Goal: Complete application form

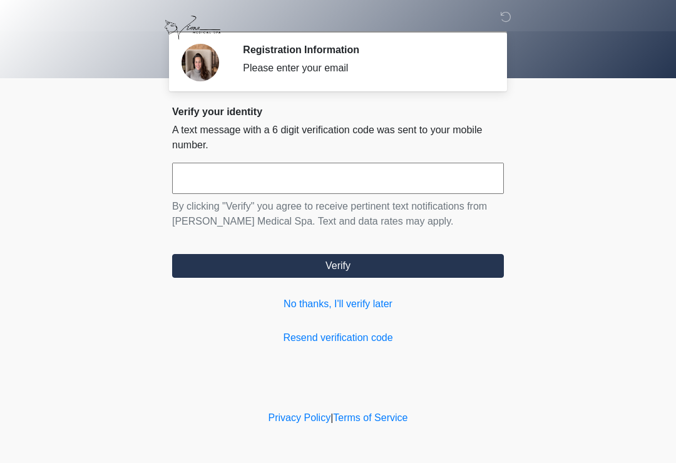
click at [187, 182] on input "text" at bounding box center [338, 178] width 332 height 31
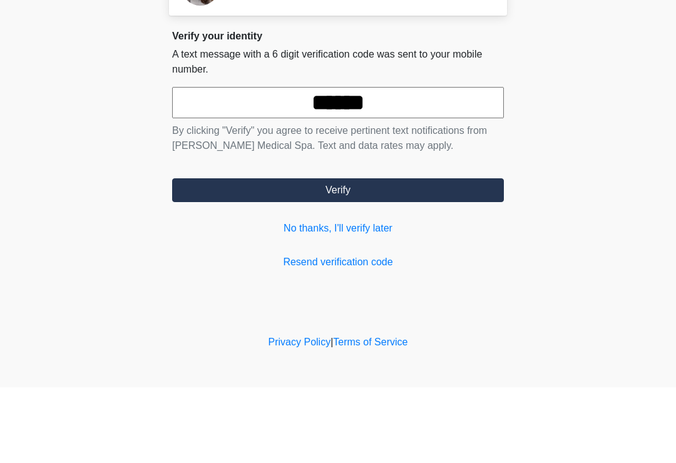
type input "******"
click at [382, 254] on button "Verify" at bounding box center [338, 266] width 332 height 24
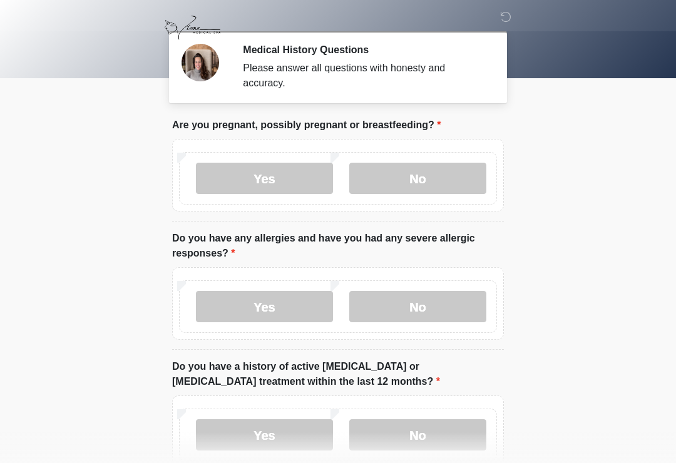
click at [406, 187] on label "No" at bounding box center [417, 178] width 137 height 31
click at [401, 314] on label "No" at bounding box center [417, 306] width 137 height 31
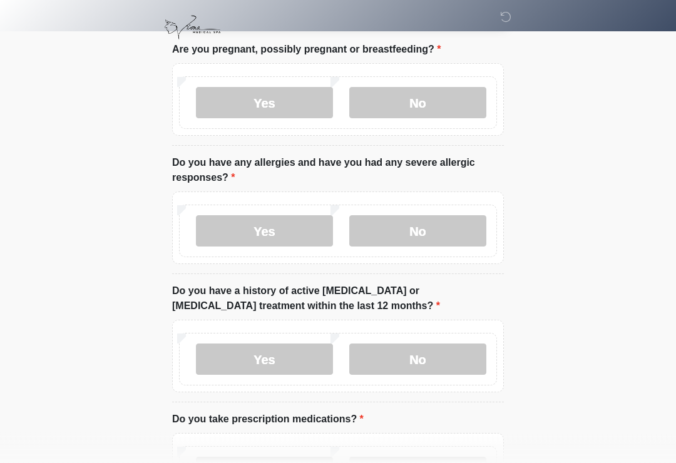
scroll to position [74, 0]
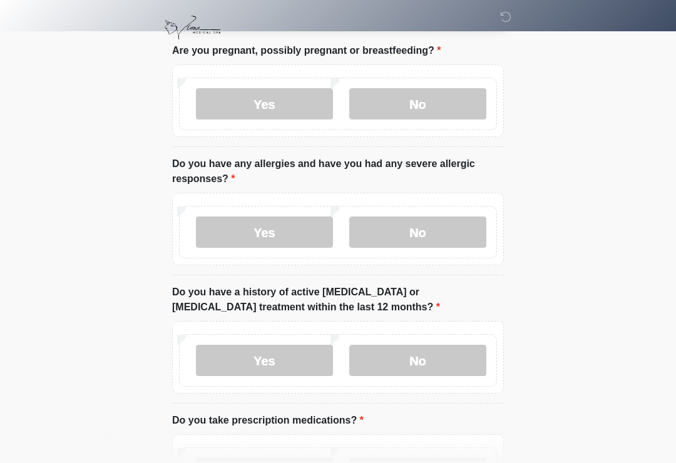
click at [403, 359] on label "No" at bounding box center [417, 360] width 137 height 31
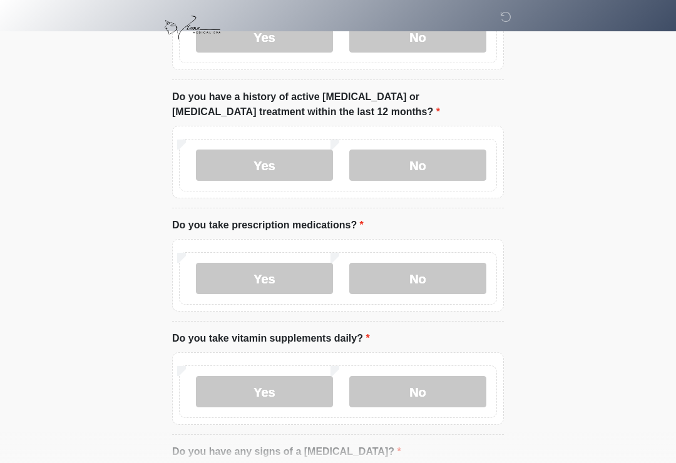
scroll to position [271, 0]
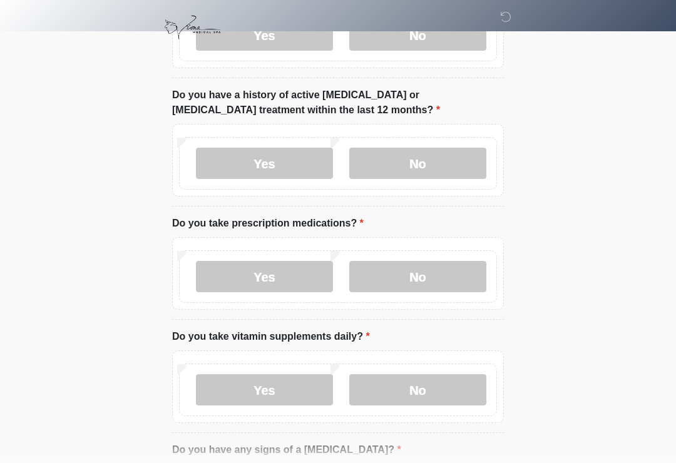
click at [243, 277] on label "Yes" at bounding box center [264, 277] width 137 height 31
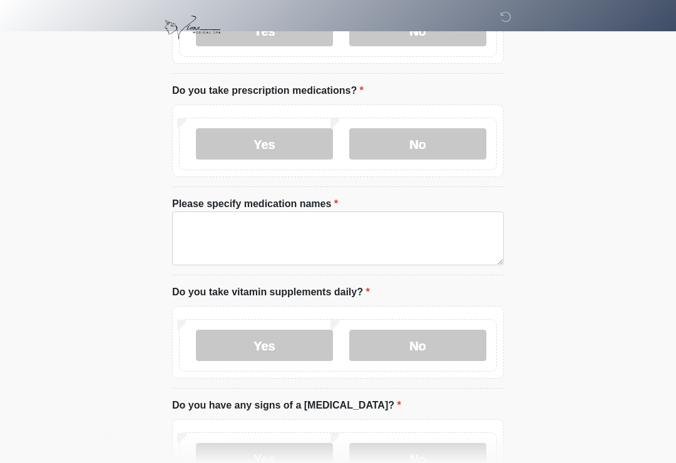
scroll to position [404, 0]
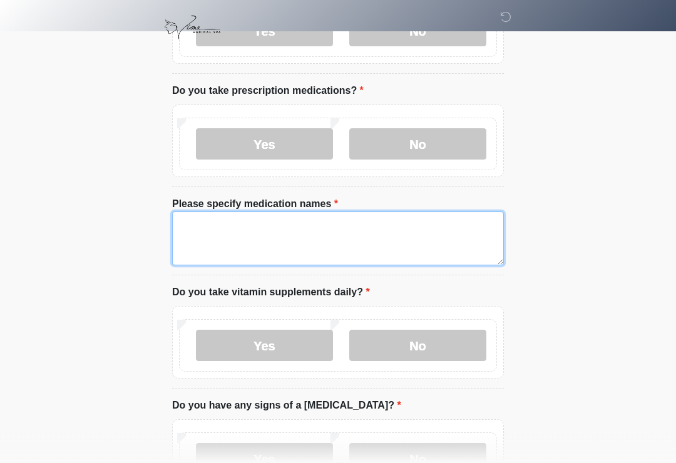
click at [192, 243] on textarea "Please specify medication names" at bounding box center [338, 239] width 332 height 54
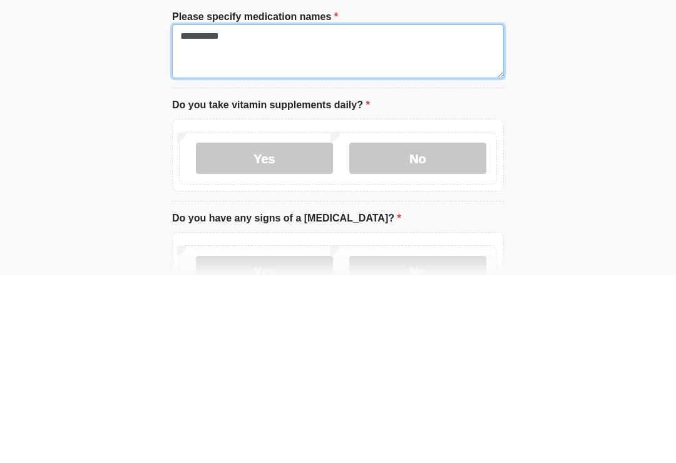
type textarea "**********"
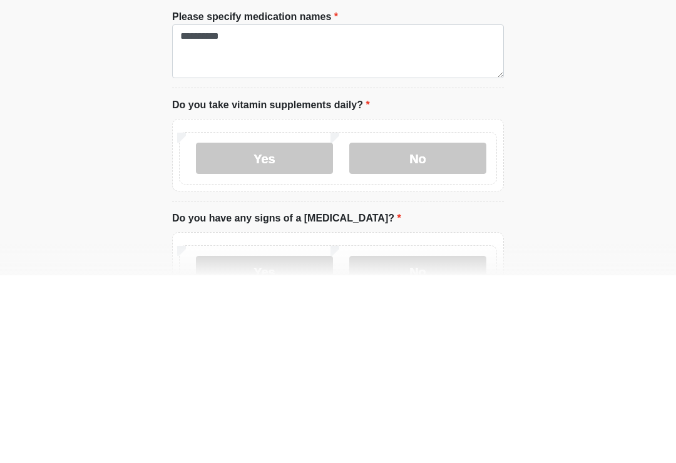
click at [243, 331] on label "Yes" at bounding box center [264, 346] width 137 height 31
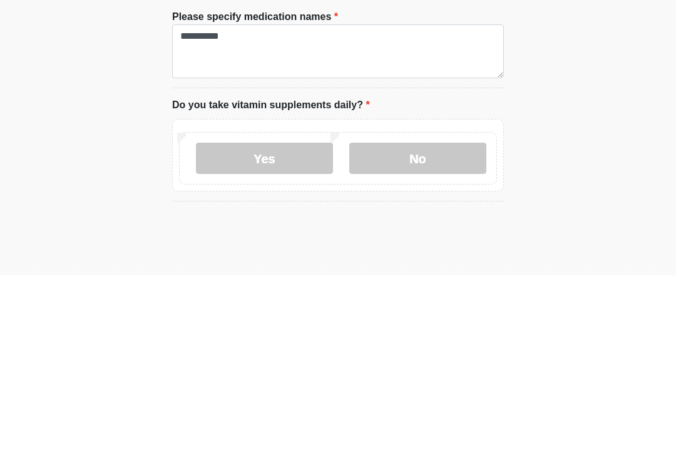
scroll to position [592, 0]
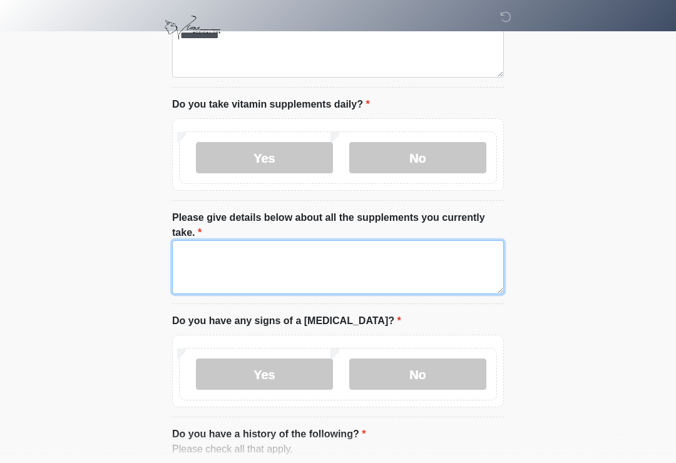
click at [183, 272] on textarea "Please give details below about all the supplements you currently take." at bounding box center [338, 267] width 332 height 54
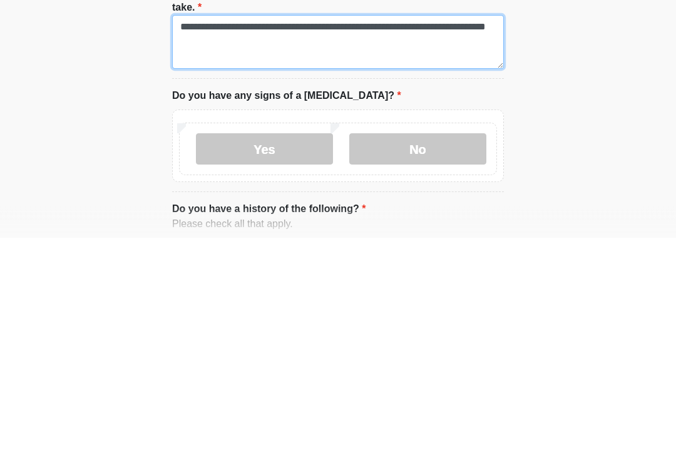
type textarea "**********"
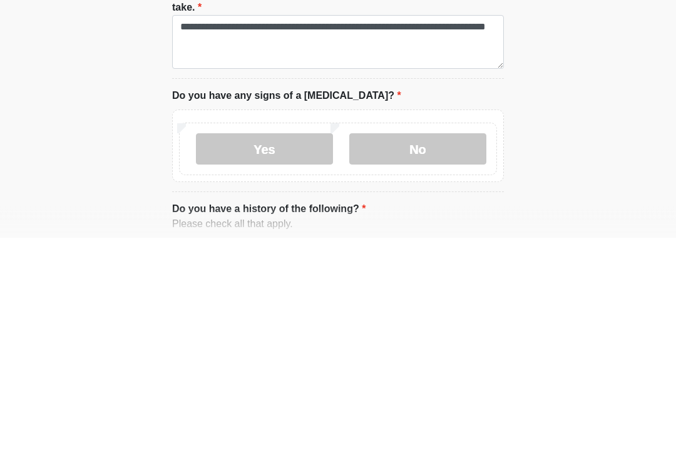
click at [407, 359] on label "No" at bounding box center [417, 374] width 137 height 31
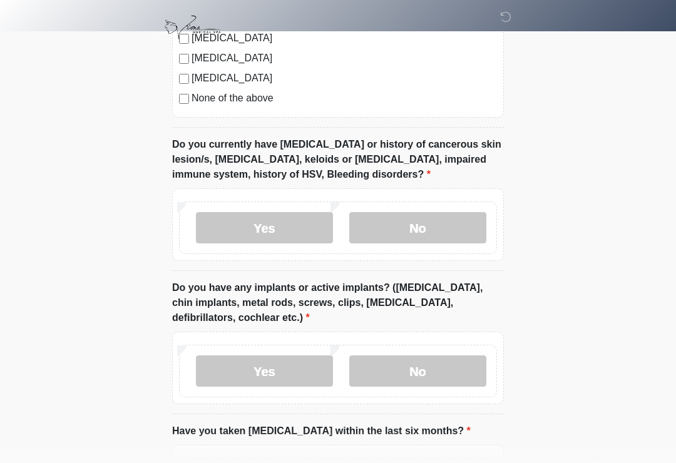
scroll to position [1192, 0]
click at [409, 232] on label "No" at bounding box center [417, 227] width 137 height 31
click at [256, 371] on label "Yes" at bounding box center [264, 370] width 137 height 31
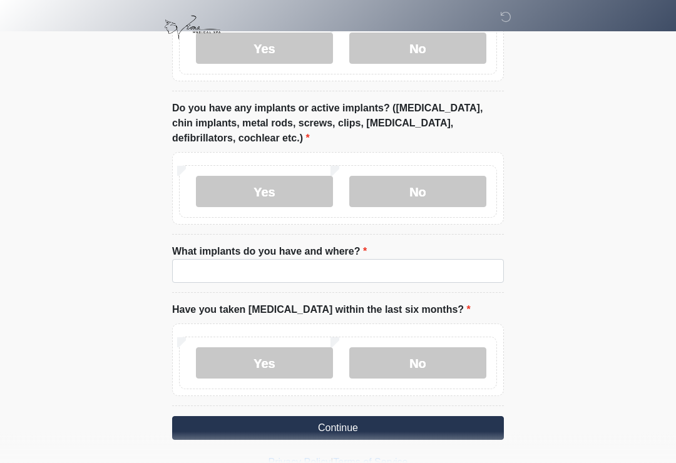
scroll to position [1393, 0]
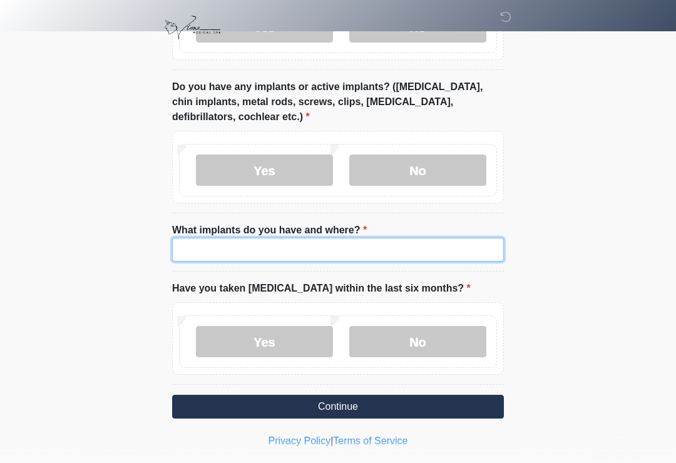
click at [189, 251] on input "What implants do you have and where?" at bounding box center [338, 250] width 332 height 24
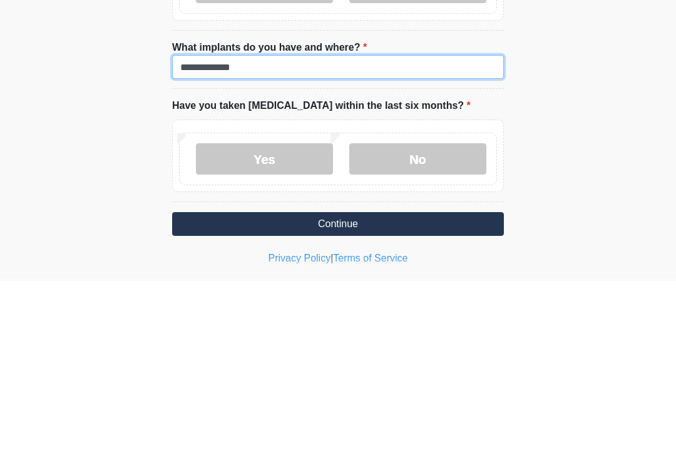
type input "**********"
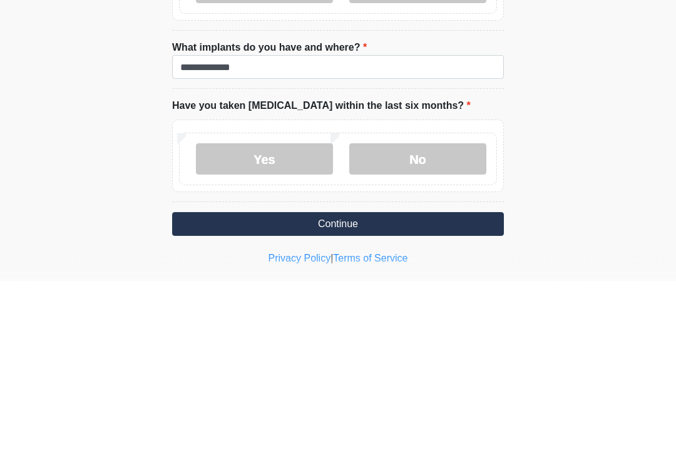
click at [402, 326] on label "No" at bounding box center [417, 341] width 137 height 31
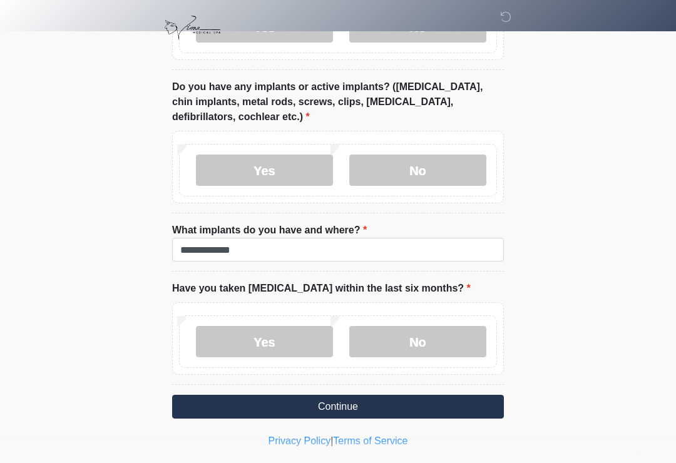
click at [320, 404] on button "Continue" at bounding box center [338, 407] width 332 height 24
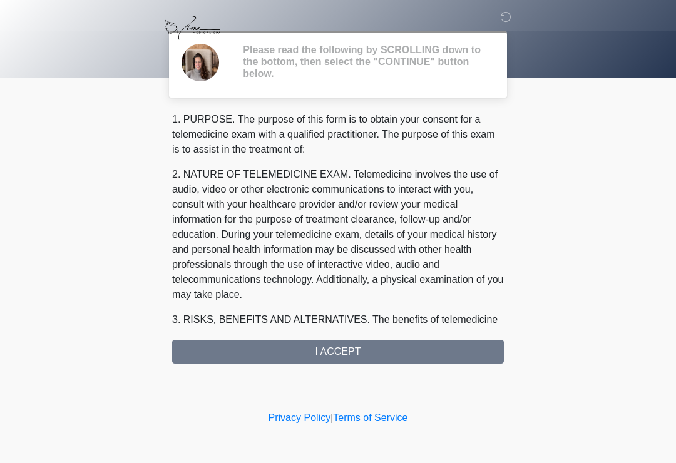
scroll to position [0, 0]
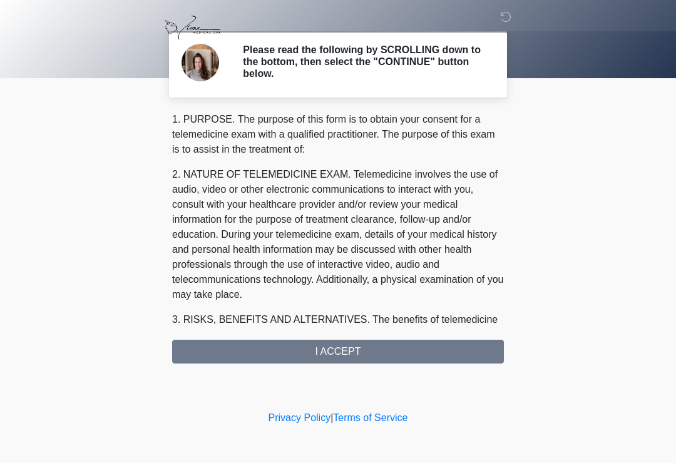
click at [309, 350] on div "1. PURPOSE. The purpose of this form is to obtain your consent for a telemedici…" at bounding box center [338, 238] width 332 height 252
click at [318, 352] on div "1. PURPOSE. The purpose of this form is to obtain your consent for a telemedici…" at bounding box center [338, 238] width 332 height 252
click at [318, 356] on div "1. PURPOSE. The purpose of this form is to obtain your consent for a telemedici…" at bounding box center [338, 238] width 332 height 252
click at [314, 351] on div "1. PURPOSE. The purpose of this form is to obtain your consent for a telemedici…" at bounding box center [338, 238] width 332 height 252
click at [428, 349] on div "1. PURPOSE. The purpose of this form is to obtain your consent for a telemedici…" at bounding box center [338, 238] width 332 height 252
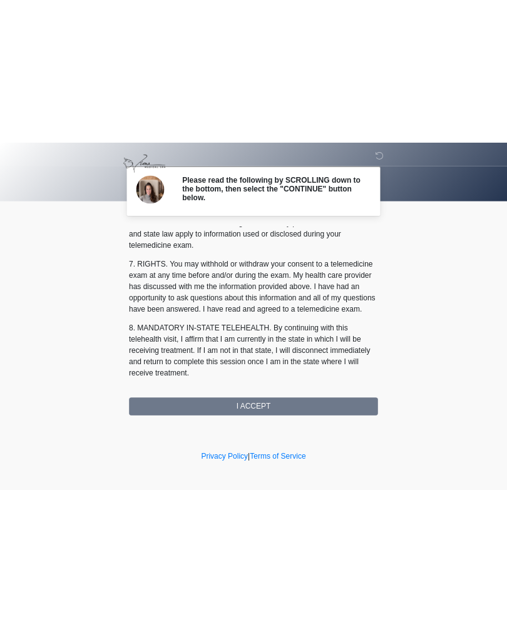
scroll to position [543, 0]
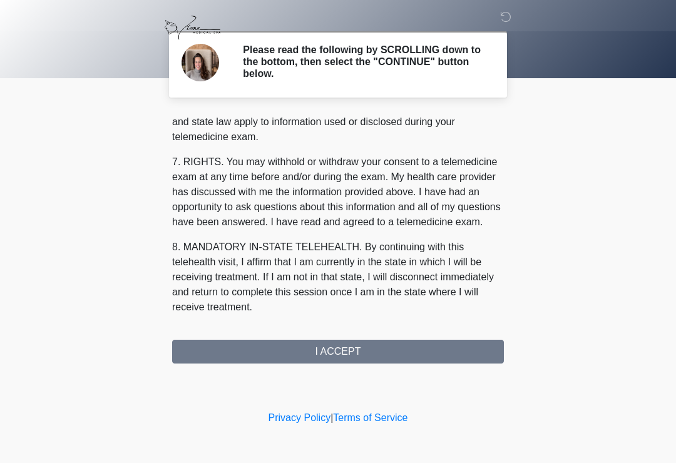
click at [372, 354] on button "I ACCEPT" at bounding box center [338, 352] width 332 height 24
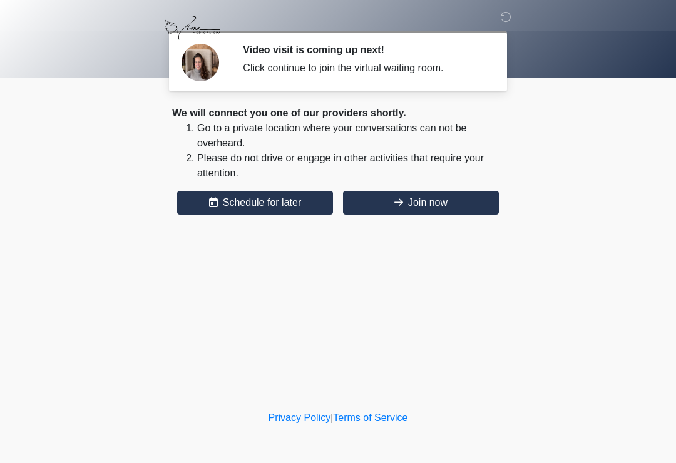
click at [463, 212] on button "Join now" at bounding box center [421, 203] width 156 height 24
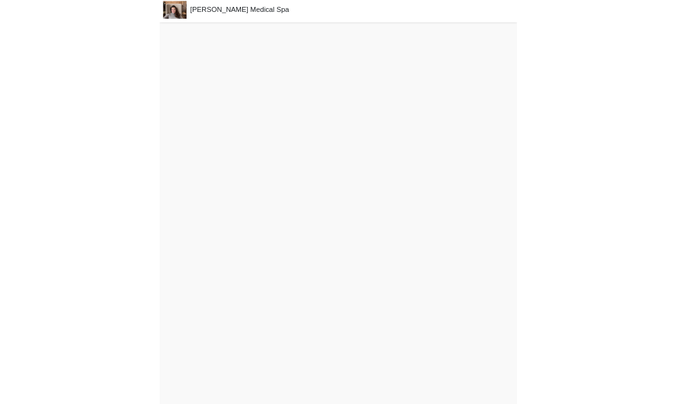
scroll to position [23, 0]
